Goal: Task Accomplishment & Management: Manage account settings

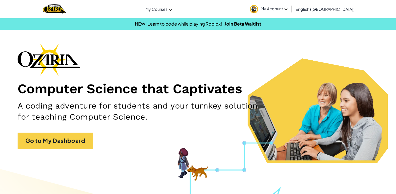
click at [287, 8] on span "My Account" at bounding box center [274, 8] width 27 height 5
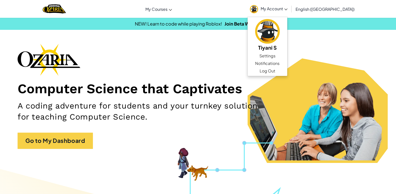
drag, startPoint x: 238, startPoint y: 58, endPoint x: 214, endPoint y: 54, distance: 25.0
click at [235, 58] on div "Computer Science that Captivates A coding adventure for students and your turnk…" at bounding box center [198, 99] width 361 height 110
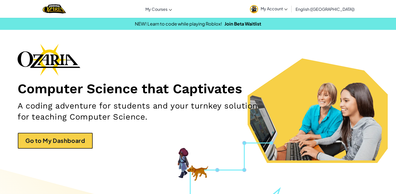
drag, startPoint x: 45, startPoint y: 137, endPoint x: 46, endPoint y: 128, distance: 9.8
click at [45, 137] on link "Go to My Dashboard" at bounding box center [55, 141] width 75 height 16
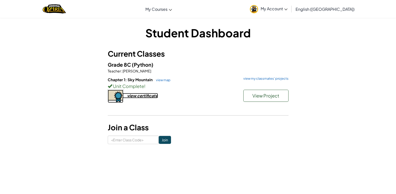
click at [139, 94] on div "view certificate" at bounding box center [142, 95] width 31 height 5
